Goal: Check status: Check status

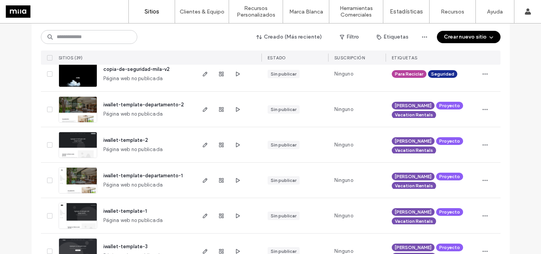
scroll to position [521, 0]
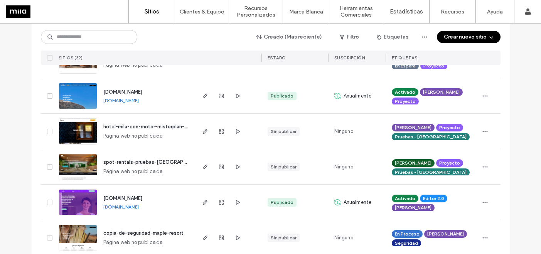
scroll to position [174, 0]
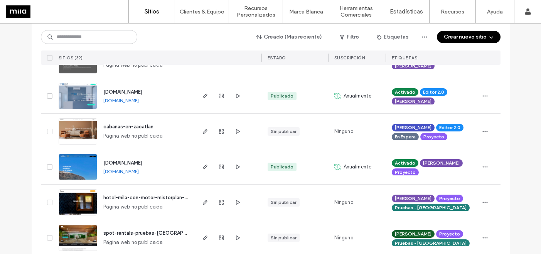
scroll to position [110, 0]
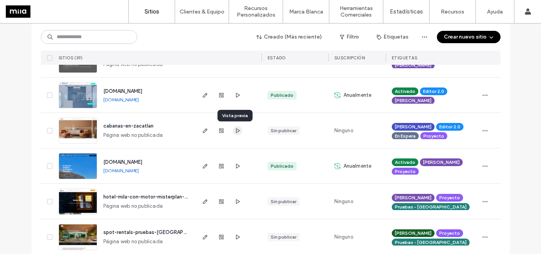
click at [236, 130] on use "button" at bounding box center [238, 130] width 4 height 5
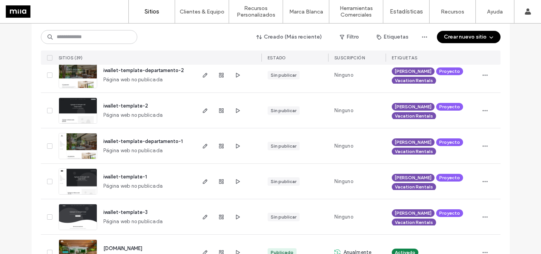
scroll to position [561, 0]
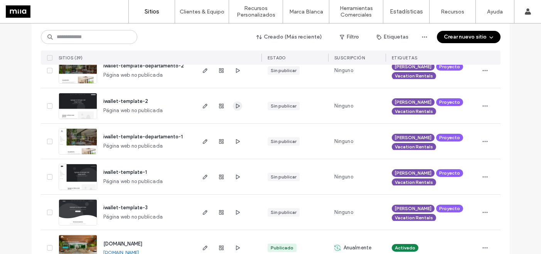
click at [236, 106] on use "button" at bounding box center [238, 105] width 4 height 5
click at [236, 178] on icon "button" at bounding box center [238, 177] width 6 height 6
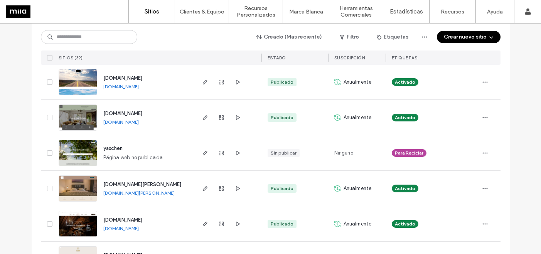
scroll to position [1011, 0]
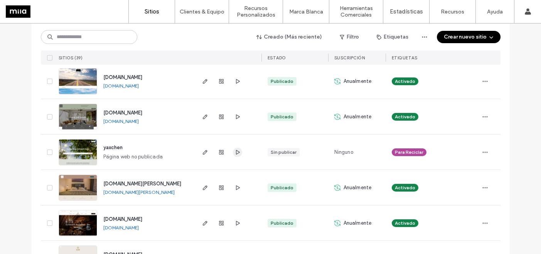
click at [238, 155] on span "button" at bounding box center [237, 152] width 9 height 9
